Goal: Navigation & Orientation: Find specific page/section

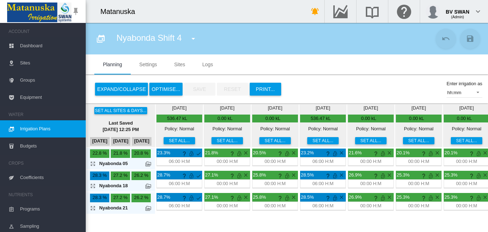
click at [36, 47] on span "Dashboard" at bounding box center [50, 45] width 60 height 17
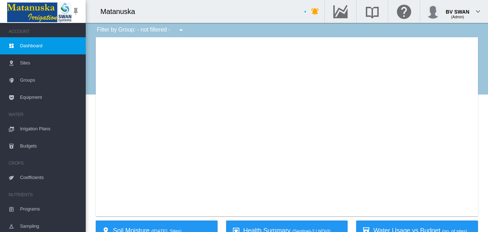
type input "**********"
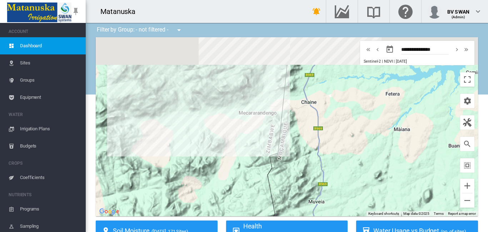
drag, startPoint x: 187, startPoint y: 154, endPoint x: 191, endPoint y: 187, distance: 33.5
click at [190, 187] on div at bounding box center [287, 126] width 382 height 179
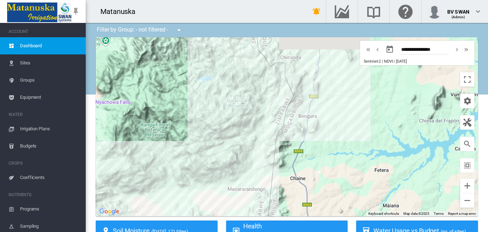
drag, startPoint x: 203, startPoint y: 136, endPoint x: 192, endPoint y: 206, distance: 70.9
click at [192, 206] on div at bounding box center [287, 126] width 382 height 179
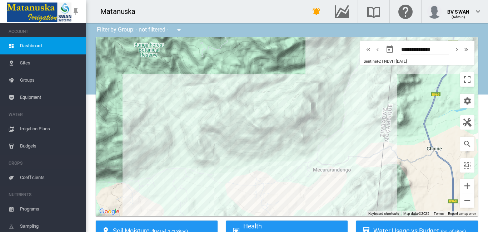
drag, startPoint x: 215, startPoint y: 158, endPoint x: 269, endPoint y: 111, distance: 71.7
click at [274, 111] on div at bounding box center [287, 126] width 382 height 179
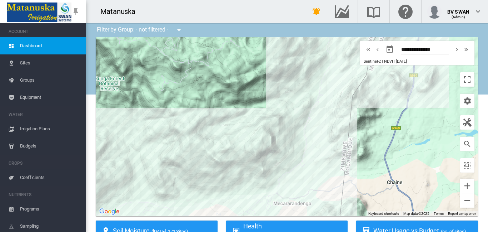
drag, startPoint x: 308, startPoint y: 148, endPoint x: 271, endPoint y: 180, distance: 48.9
click at [269, 181] on div at bounding box center [287, 126] width 382 height 179
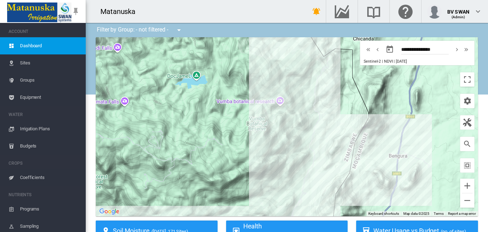
drag, startPoint x: 302, startPoint y: 116, endPoint x: 280, endPoint y: 217, distance: 103.5
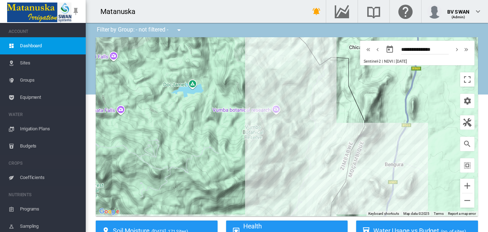
drag, startPoint x: 304, startPoint y: 112, endPoint x: 308, endPoint y: 142, distance: 30.3
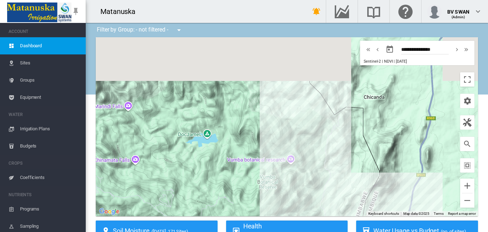
drag, startPoint x: 280, startPoint y: 98, endPoint x: 300, endPoint y: 139, distance: 45.6
click at [295, 149] on div at bounding box center [287, 126] width 382 height 179
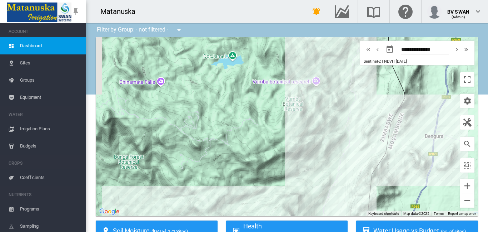
drag, startPoint x: 187, startPoint y: 168, endPoint x: 213, endPoint y: 86, distance: 85.9
click at [213, 86] on div at bounding box center [287, 126] width 382 height 179
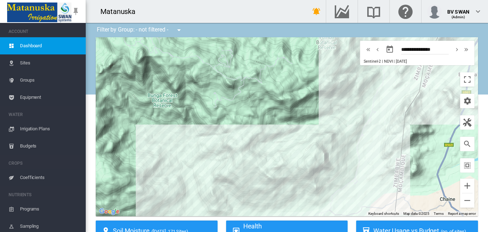
drag, startPoint x: 202, startPoint y: 154, endPoint x: 234, endPoint y: 98, distance: 64.0
click at [236, 92] on div at bounding box center [287, 126] width 382 height 179
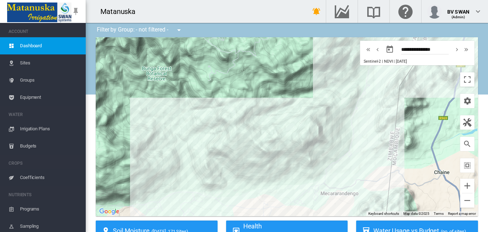
drag, startPoint x: 218, startPoint y: 162, endPoint x: 213, endPoint y: 144, distance: 18.4
click at [213, 144] on div at bounding box center [287, 126] width 382 height 179
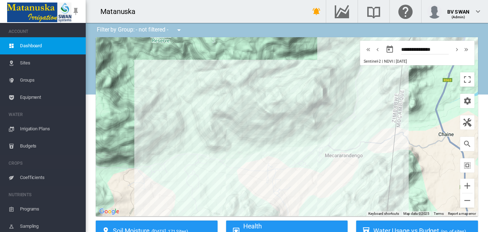
drag, startPoint x: 265, startPoint y: 148, endPoint x: 269, endPoint y: 109, distance: 39.9
click at [269, 109] on div at bounding box center [287, 126] width 382 height 179
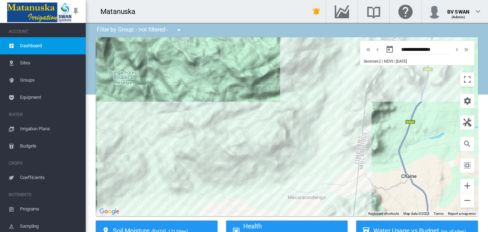
drag, startPoint x: 269, startPoint y: 117, endPoint x: 232, endPoint y: 160, distance: 57.3
click at [232, 160] on div at bounding box center [287, 126] width 382 height 179
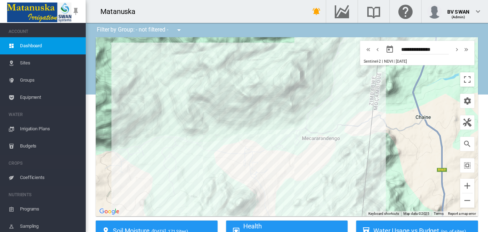
drag, startPoint x: 183, startPoint y: 167, endPoint x: 192, endPoint y: 103, distance: 64.2
click at [192, 103] on div at bounding box center [287, 126] width 382 height 179
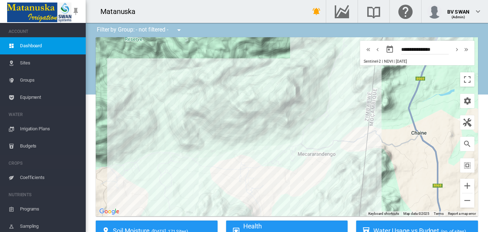
drag, startPoint x: 228, startPoint y: 131, endPoint x: 224, endPoint y: 148, distance: 17.0
click at [224, 148] on div at bounding box center [287, 126] width 382 height 179
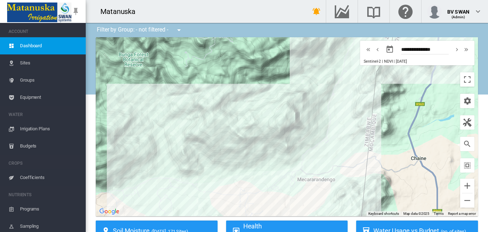
drag, startPoint x: 224, startPoint y: 148, endPoint x: 224, endPoint y: 174, distance: 26.5
click at [224, 174] on div at bounding box center [287, 126] width 382 height 179
click at [30, 63] on span "Sites" at bounding box center [50, 62] width 60 height 17
